Goal: Transaction & Acquisition: Purchase product/service

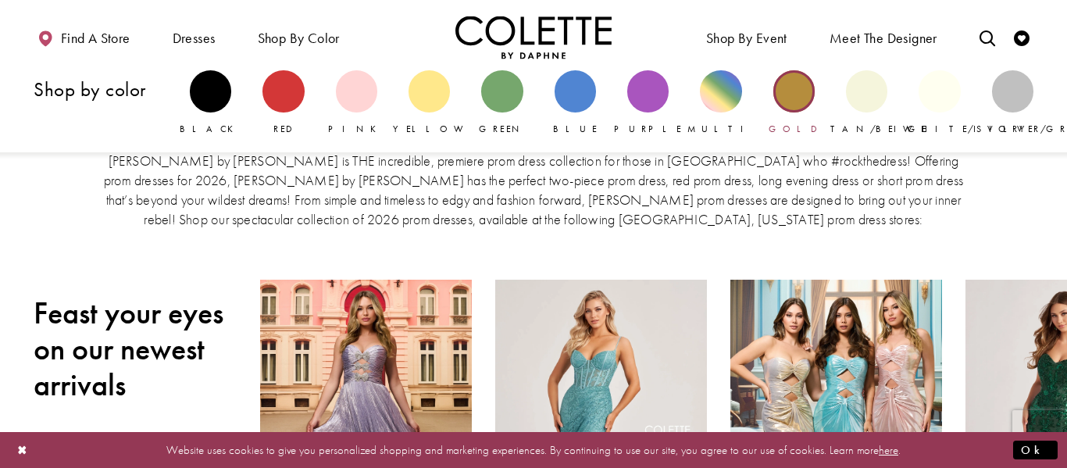
click at [802, 102] on div "Primary block" at bounding box center [793, 90] width 41 height 41
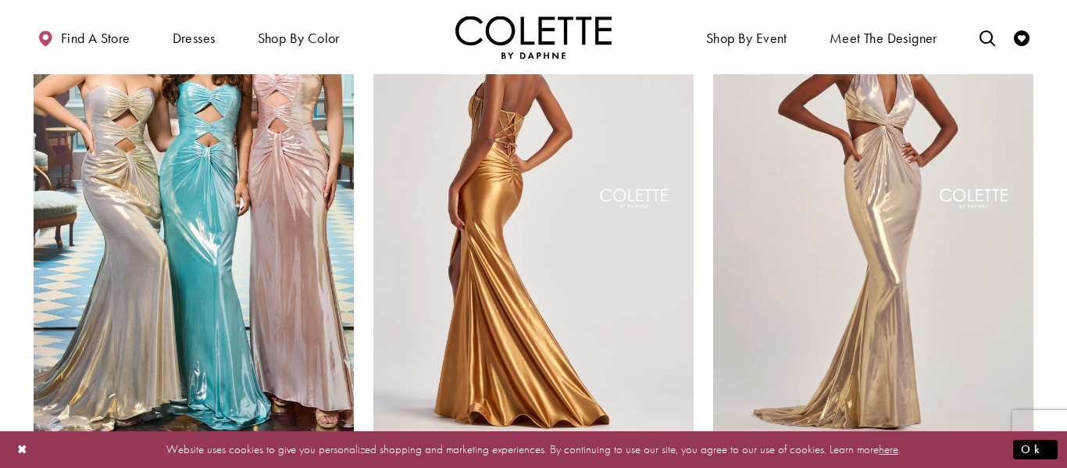
scroll to position [280, 0]
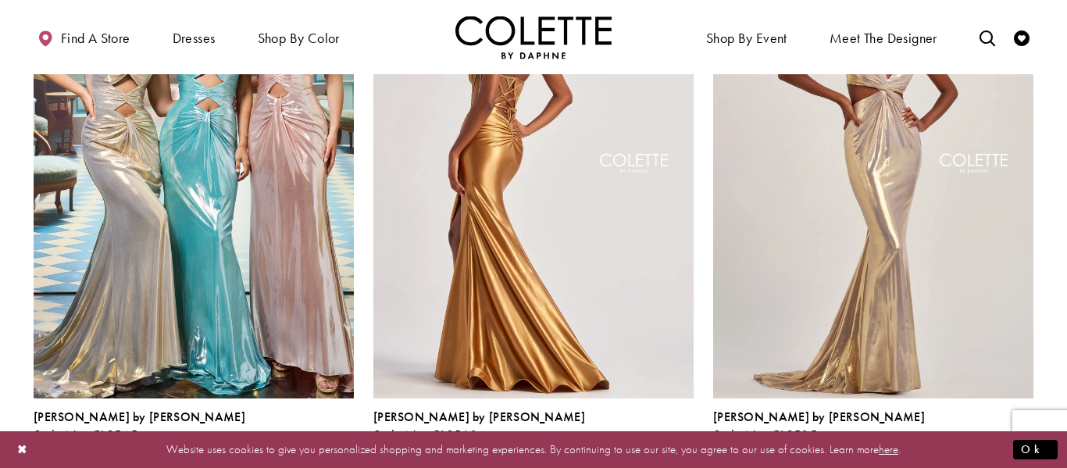
click at [659, 443] on span "Product List" at bounding box center [659, 452] width 19 height 19
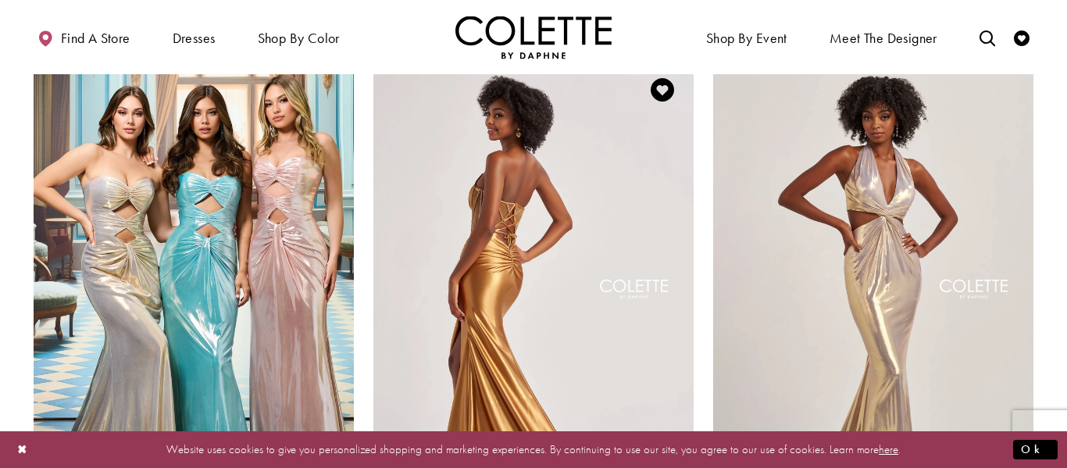
scroll to position [0, 0]
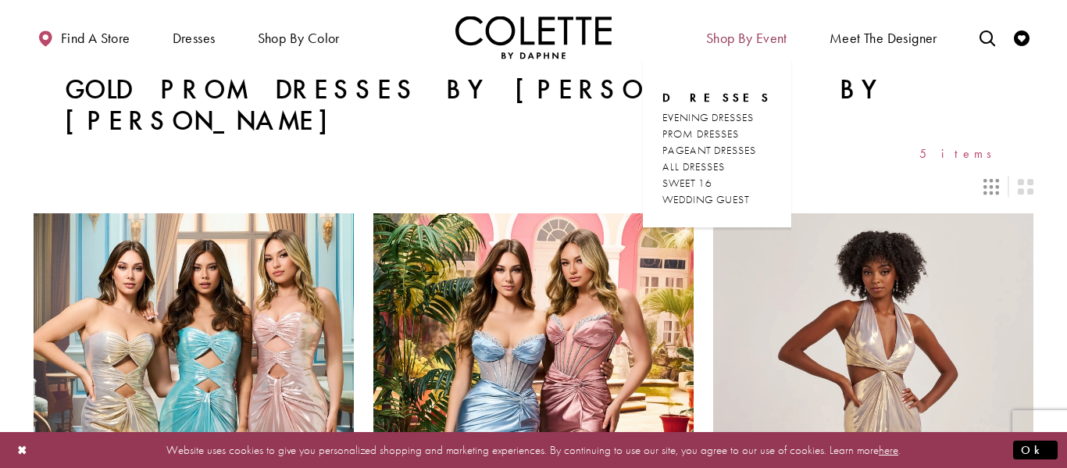
click at [716, 37] on span "Shop By Event" at bounding box center [746, 38] width 81 height 16
click at [721, 128] on span "PROM DRESSES" at bounding box center [700, 133] width 77 height 14
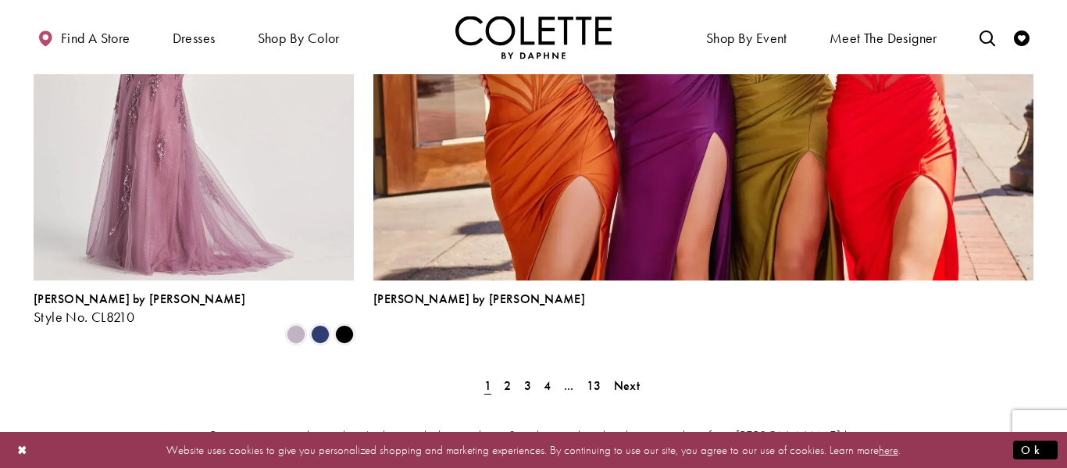
scroll to position [3538, 0]
click at [504, 378] on span "2" at bounding box center [507, 386] width 7 height 16
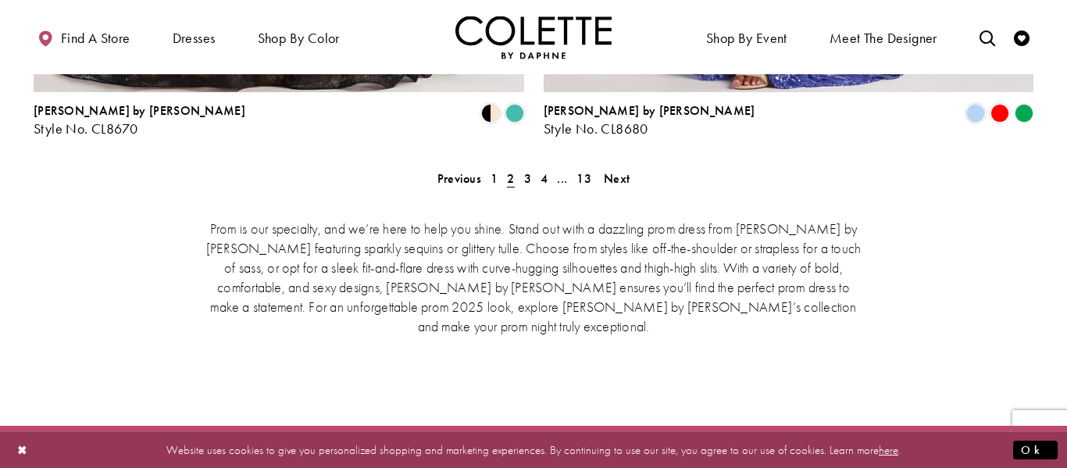
scroll to position [3403, 0]
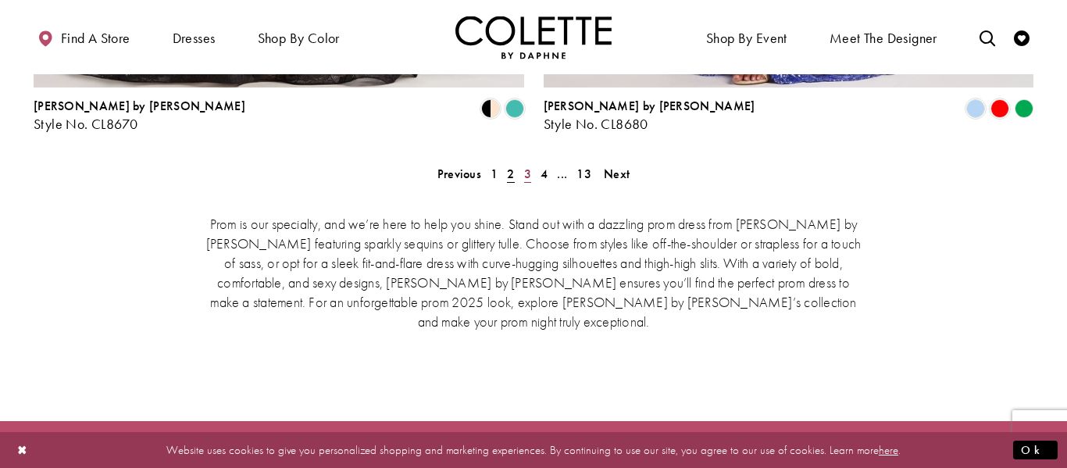
click at [525, 166] on span "3" at bounding box center [527, 174] width 7 height 16
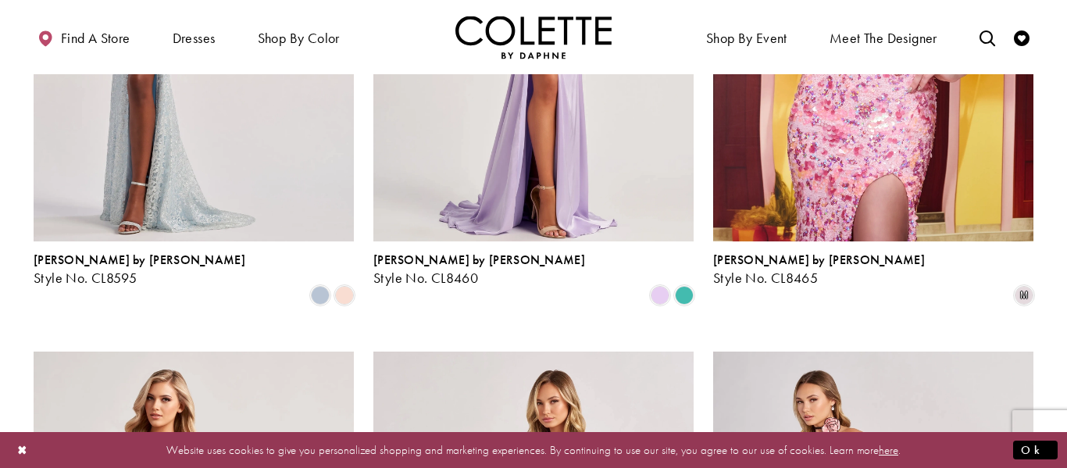
scroll to position [1265, 0]
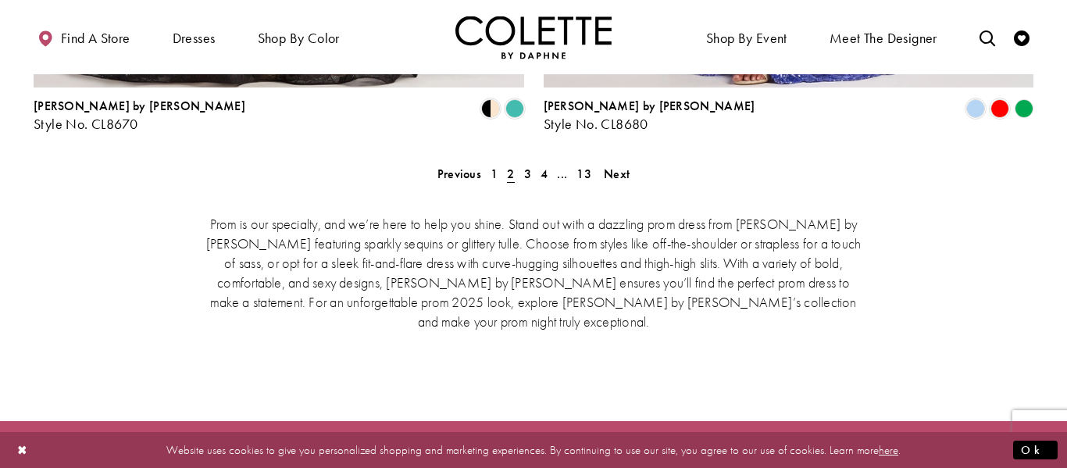
scroll to position [401, 0]
